Goal: Use online tool/utility

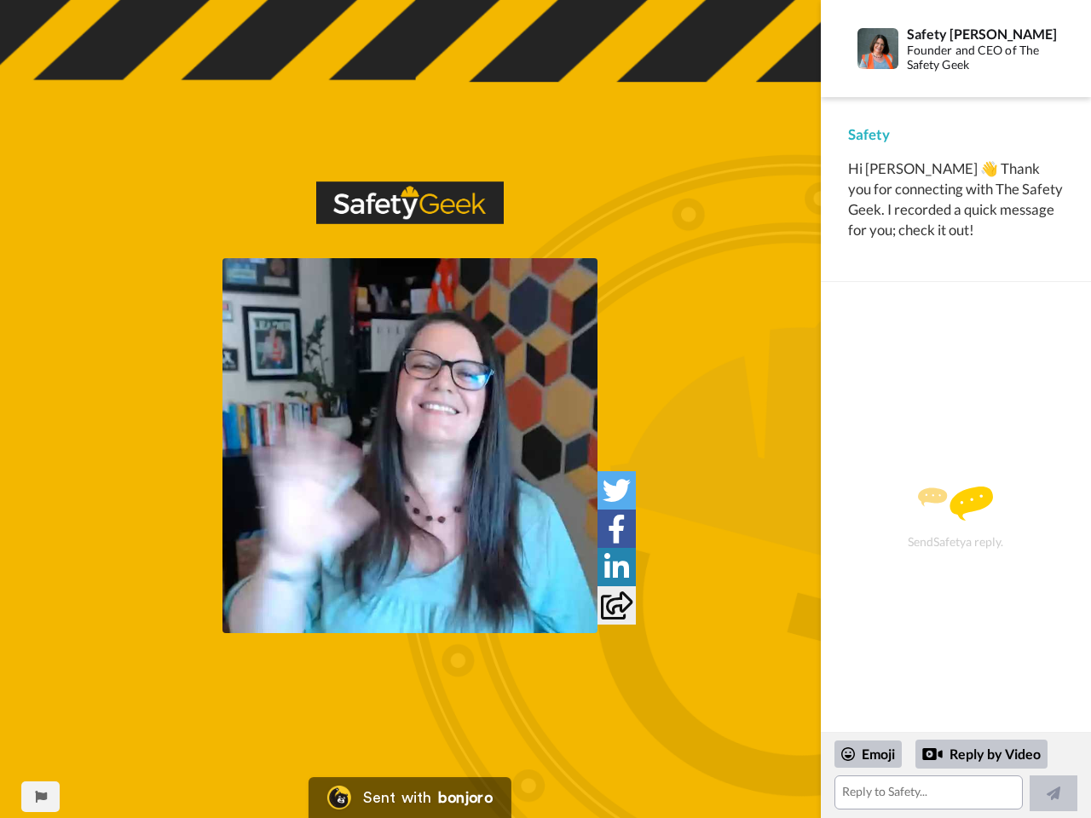
click at [410, 446] on img at bounding box center [409, 445] width 375 height 375
click at [616, 490] on icon at bounding box center [617, 490] width 28 height 28
click at [616, 528] on icon at bounding box center [617, 529] width 18 height 28
click at [616, 567] on icon at bounding box center [616, 567] width 25 height 28
click at [616, 605] on icon at bounding box center [617, 606] width 32 height 28
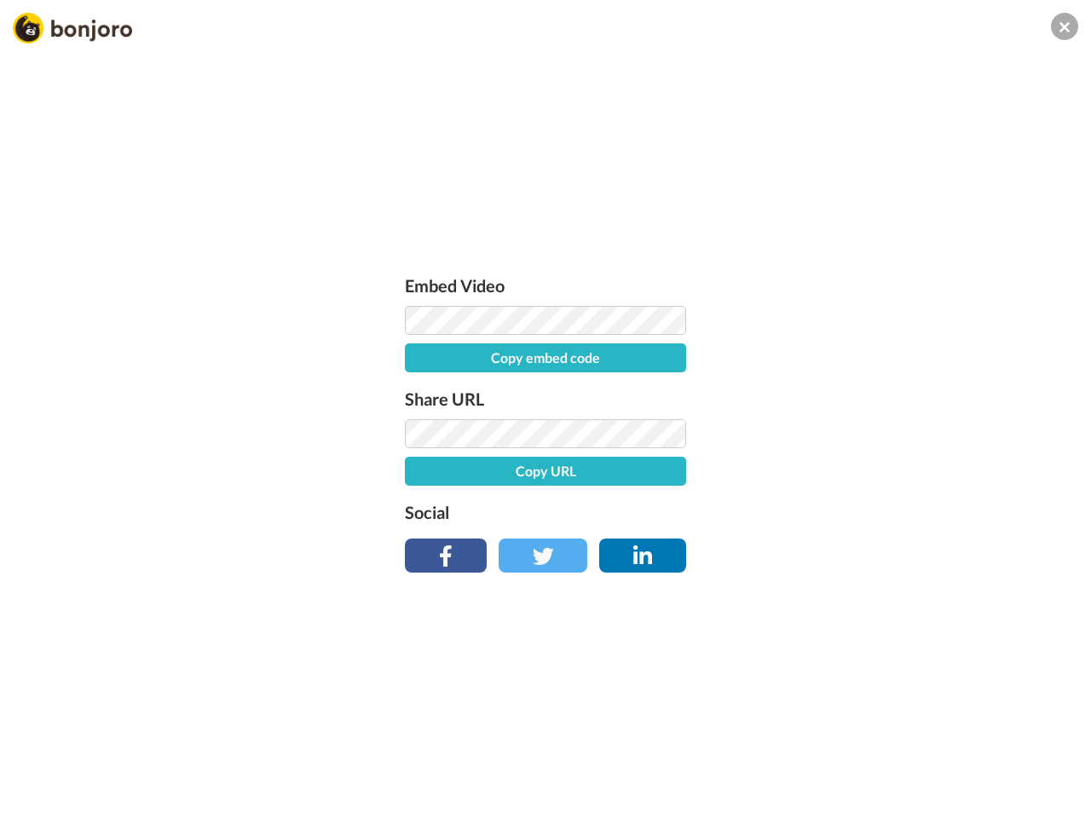
click at [40, 797] on div "Embed Video Copy embed code Share URL Copy URL Social" at bounding box center [545, 501] width 1091 height 818
click at [956, 776] on div "Embed Video Copy embed code Share URL Copy URL Social" at bounding box center [545, 501] width 1091 height 818
click at [869, 754] on div "Embed Video Copy embed code Share URL Copy URL Social" at bounding box center [545, 501] width 1091 height 818
click at [982, 754] on div "Embed Video Copy embed code Share URL Copy URL Social" at bounding box center [545, 501] width 1091 height 818
click at [1054, 794] on div "Embed Video Copy embed code Share URL Copy URL Social" at bounding box center [545, 501] width 1091 height 818
